Goal: Use online tool/utility

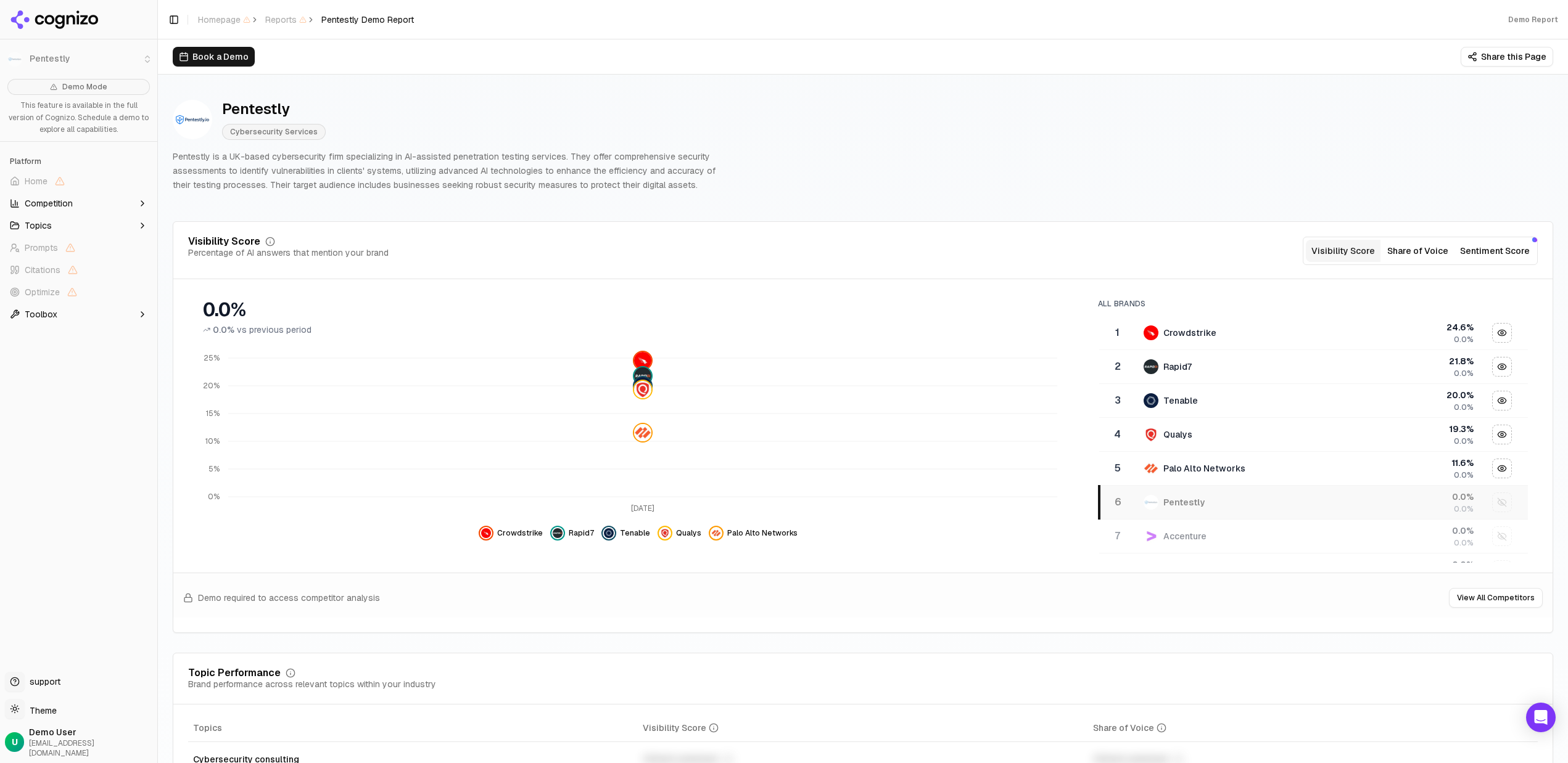
click at [1408, 254] on button "Share of Voice" at bounding box center [1417, 251] width 75 height 23
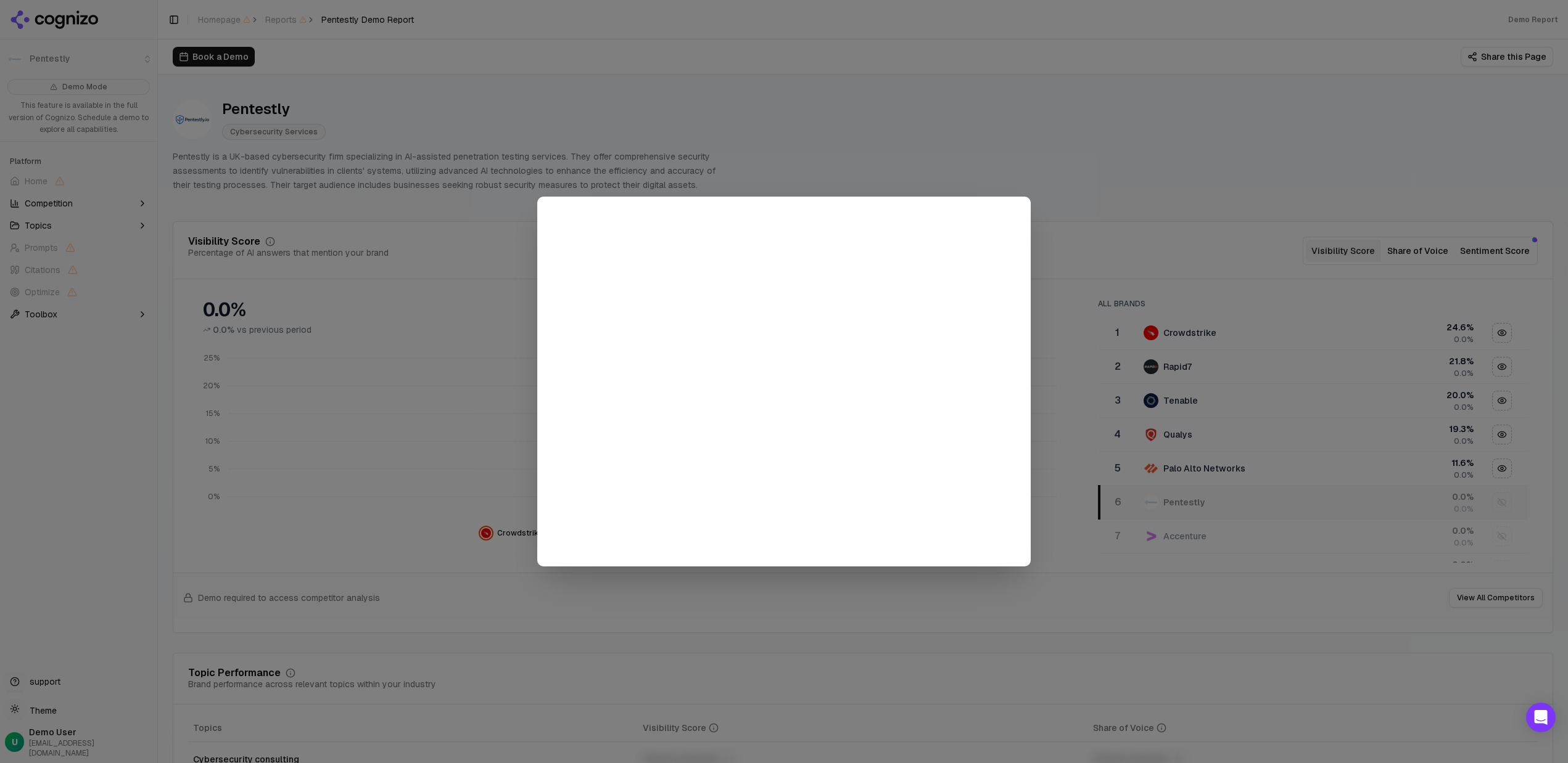
click at [1095, 161] on div at bounding box center [784, 382] width 1568 height 763
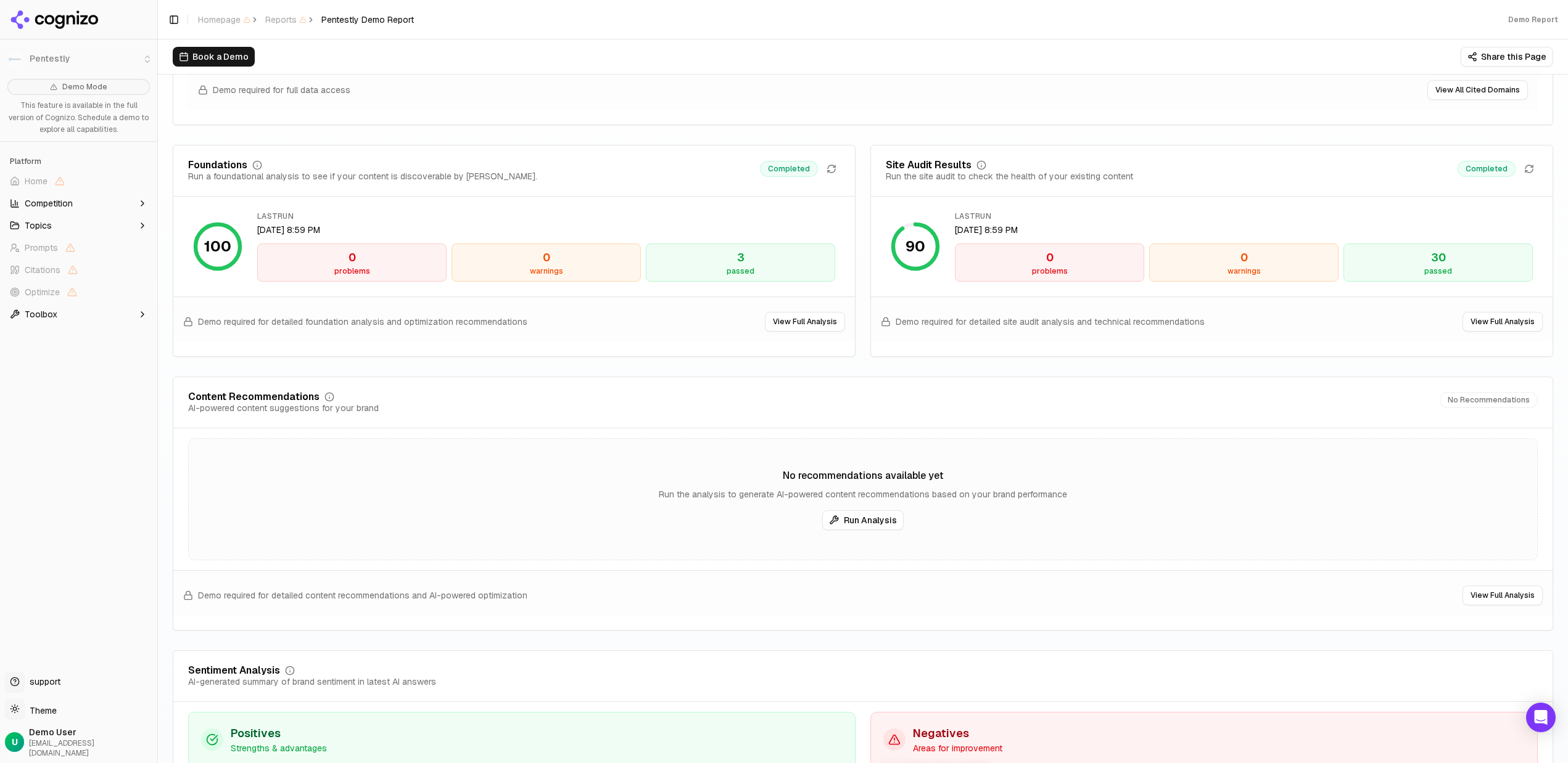
scroll to position [1665, 0]
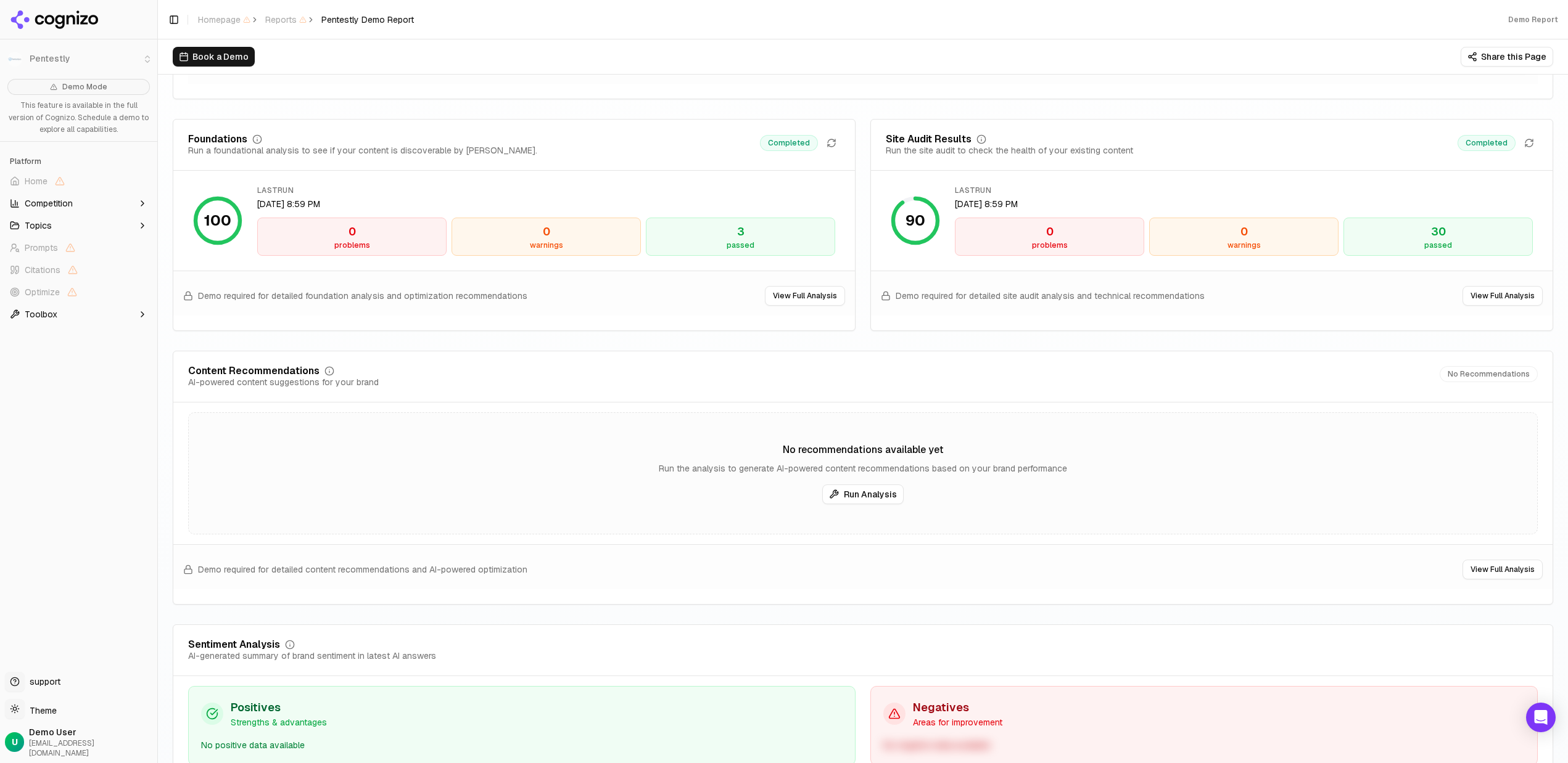
click at [856, 492] on button "Run Analysis" at bounding box center [863, 494] width 81 height 20
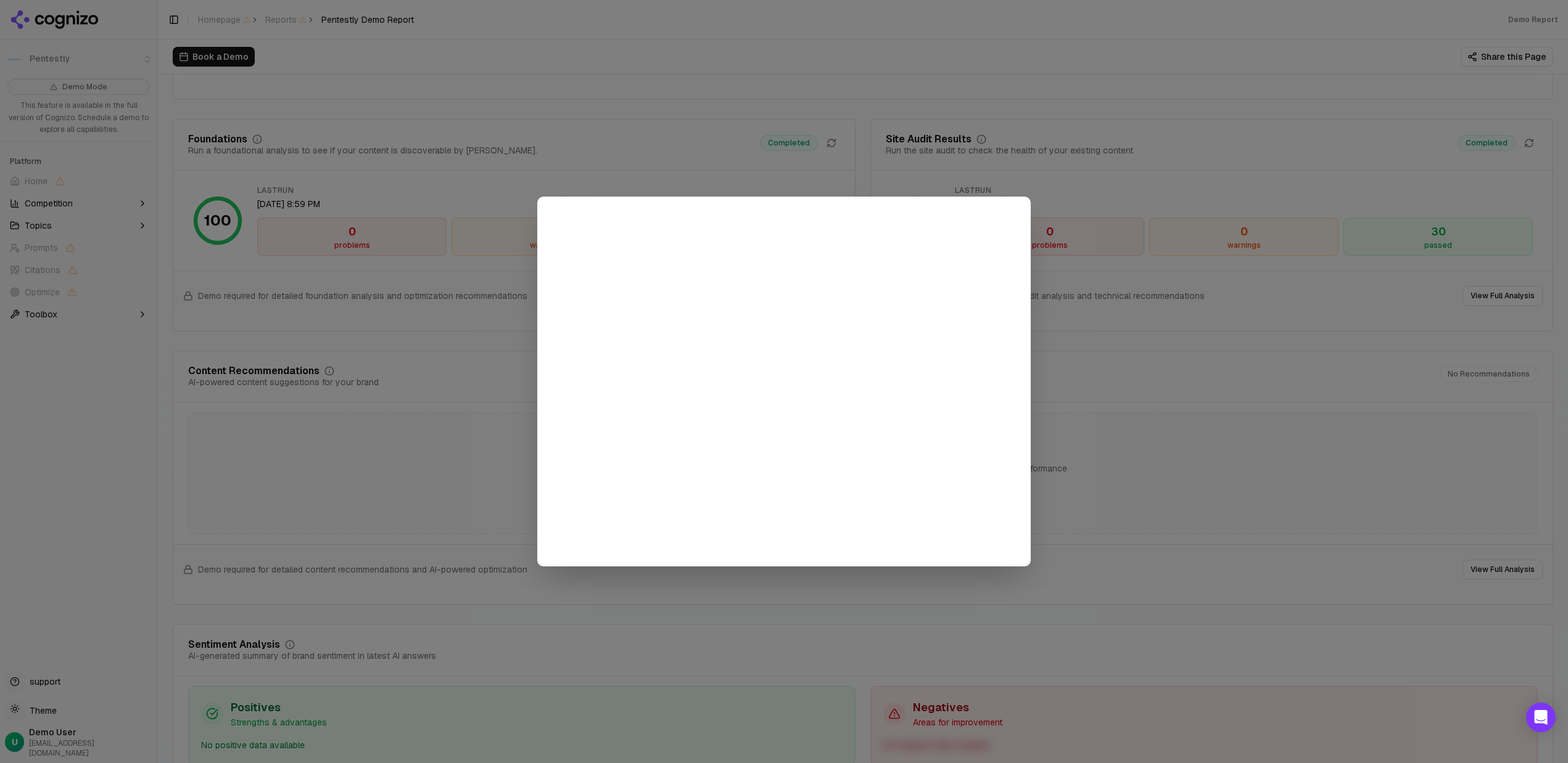
click at [492, 391] on div at bounding box center [784, 382] width 1568 height 763
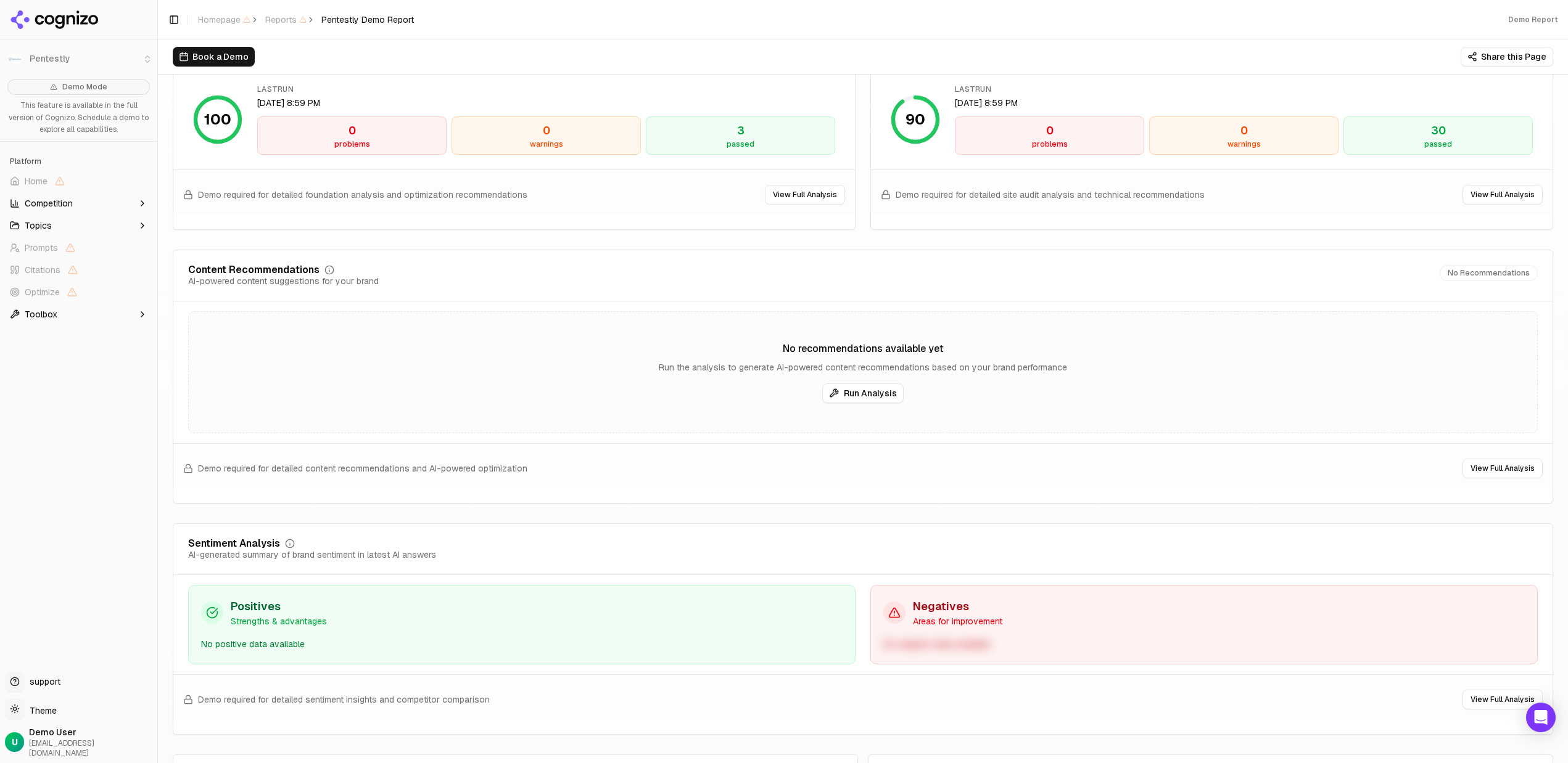
scroll to position [1850, 0]
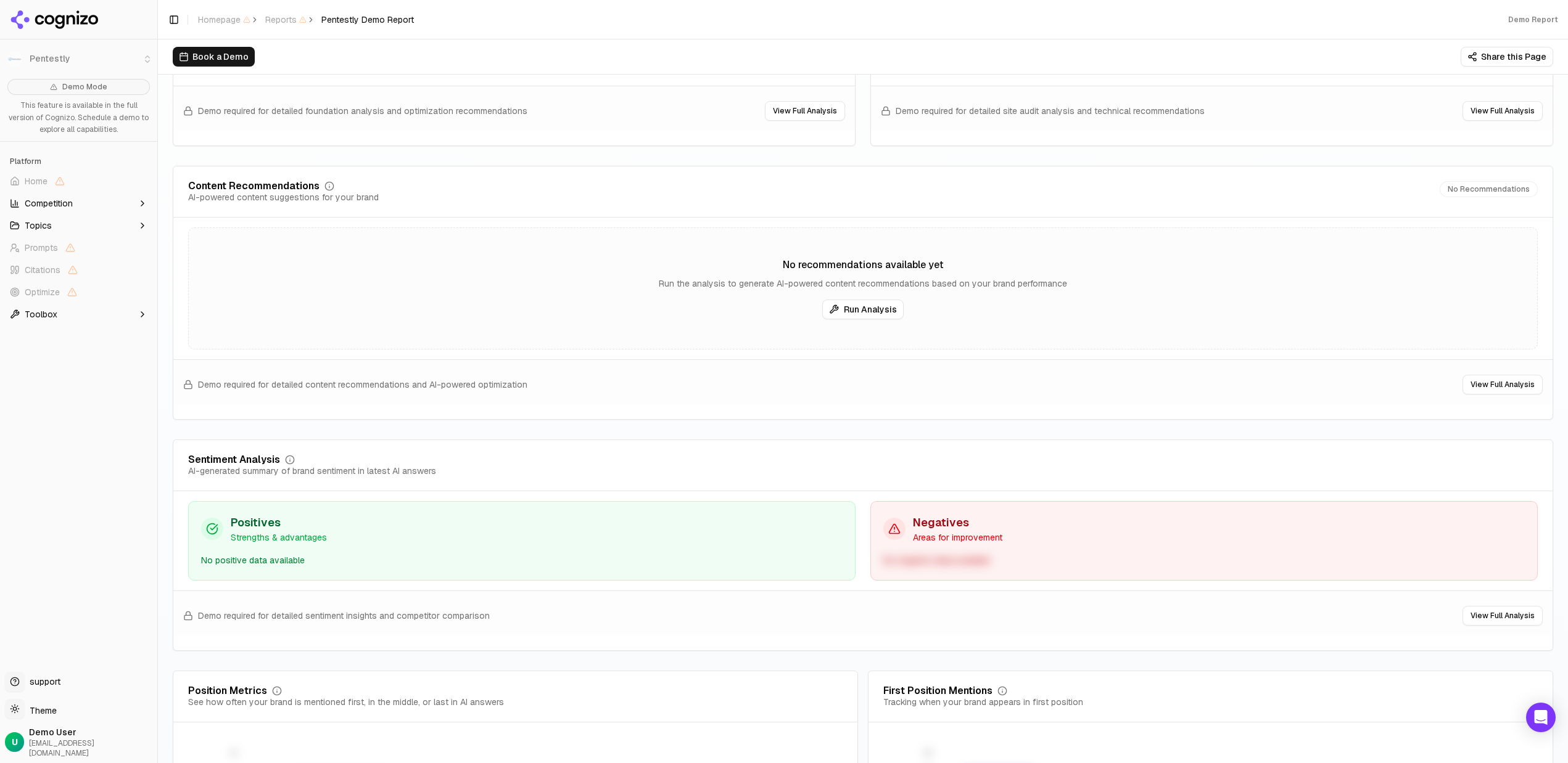
click at [848, 317] on button "Run Analysis" at bounding box center [863, 309] width 81 height 20
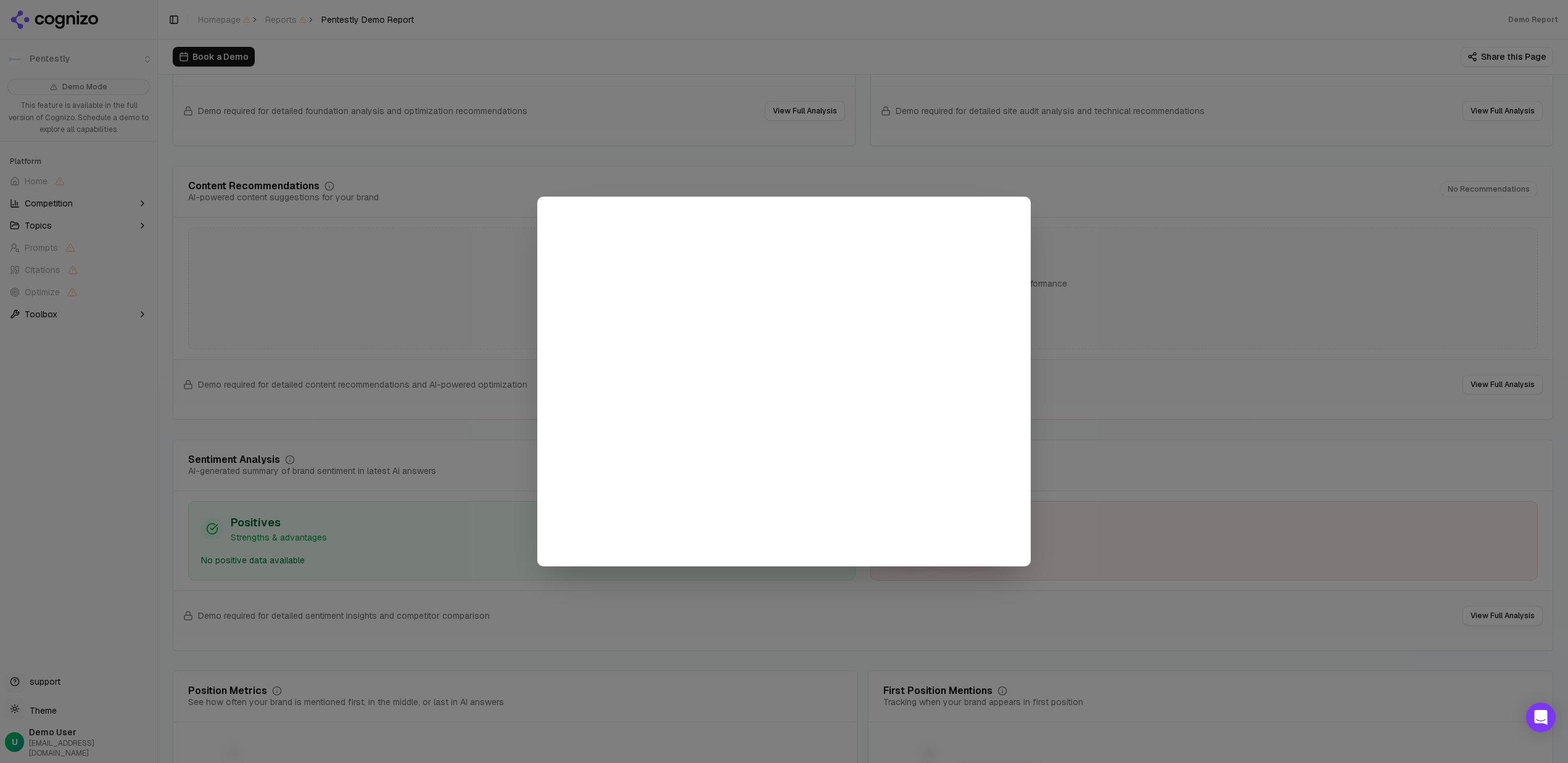
click at [413, 209] on div at bounding box center [784, 382] width 1568 height 763
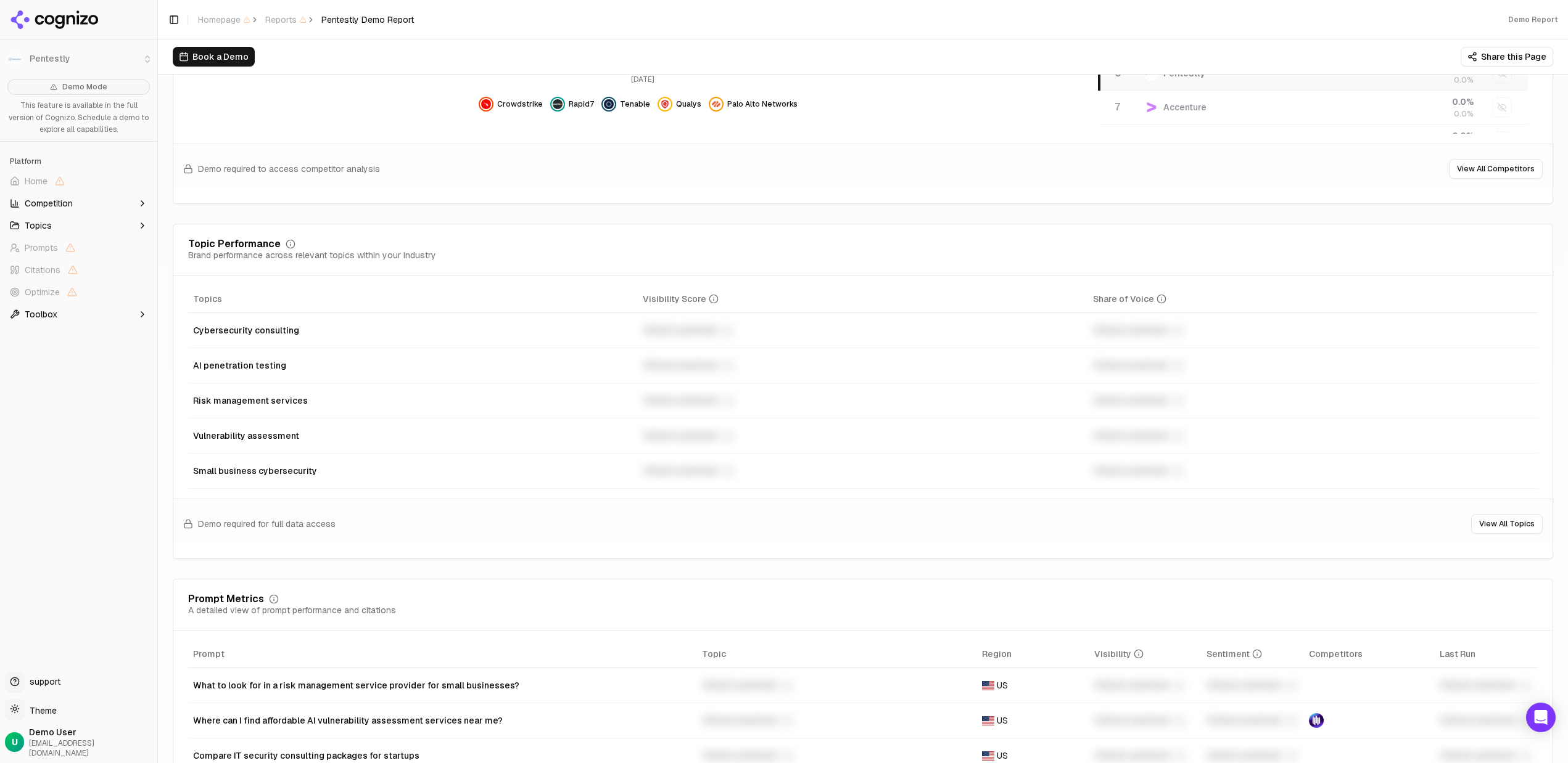
scroll to position [0, 0]
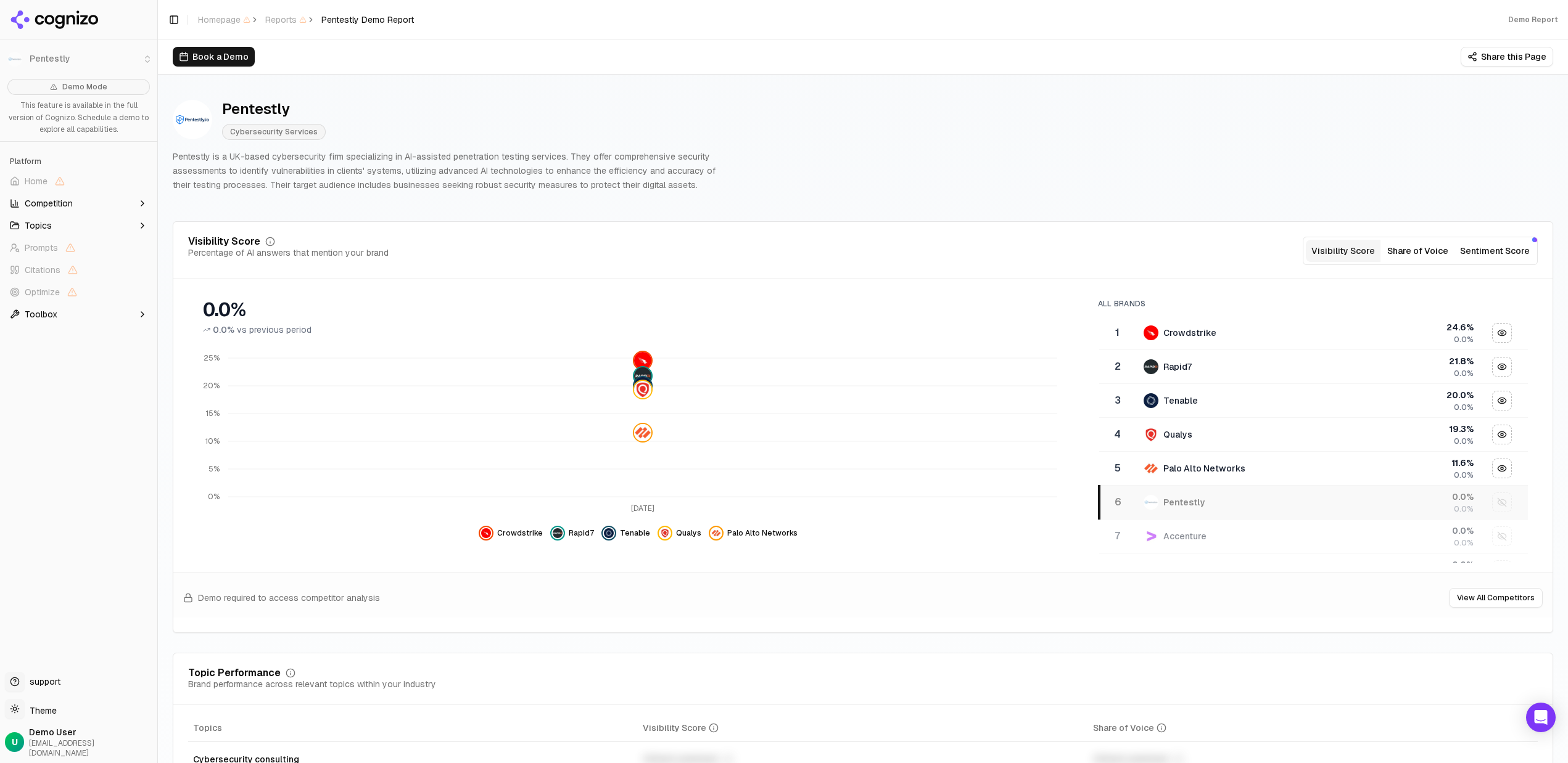
click at [52, 19] on icon at bounding box center [54, 20] width 90 height 19
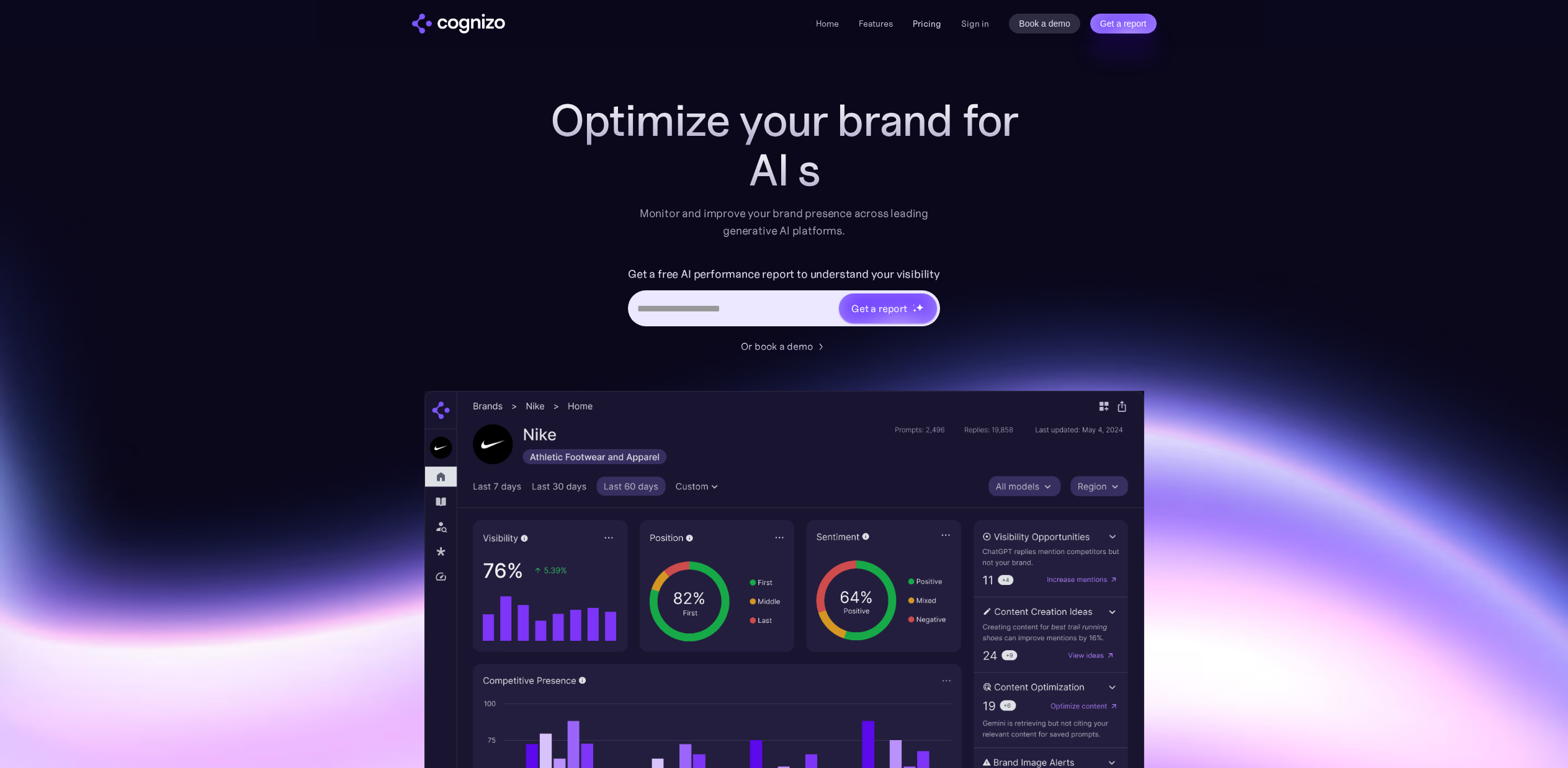
click at [938, 26] on link "Pricing" at bounding box center [927, 23] width 29 height 11
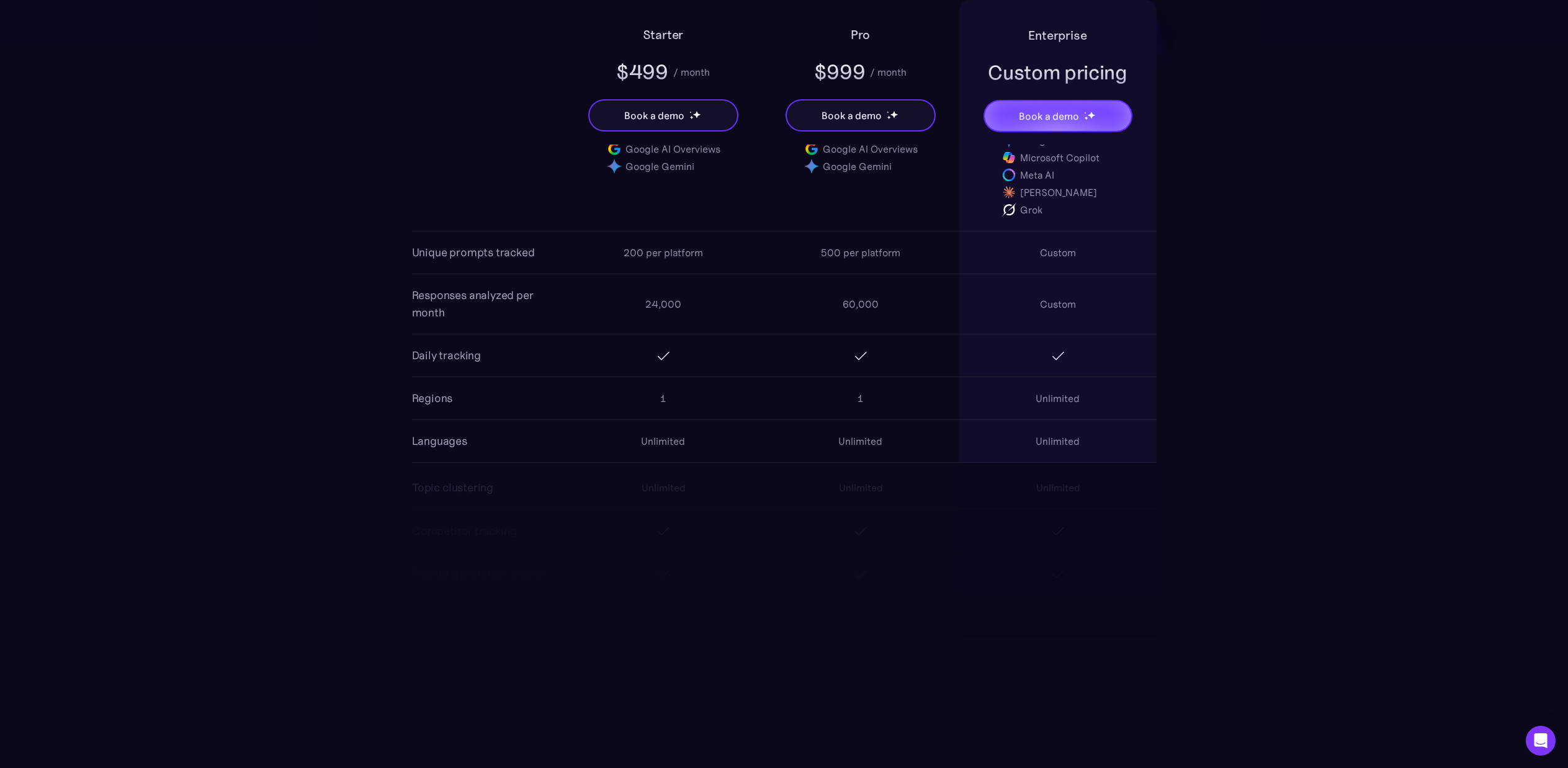
scroll to position [1055, 0]
